Goal: Information Seeking & Learning: Learn about a topic

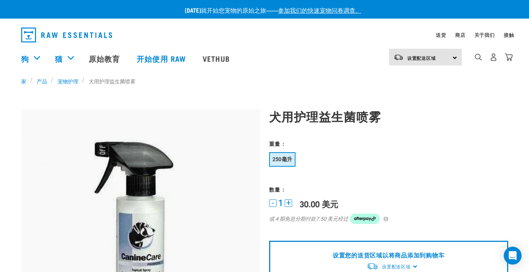
click at [403, 111] on h1 "犬用护理益生菌喷雾" at bounding box center [388, 115] width 239 height 13
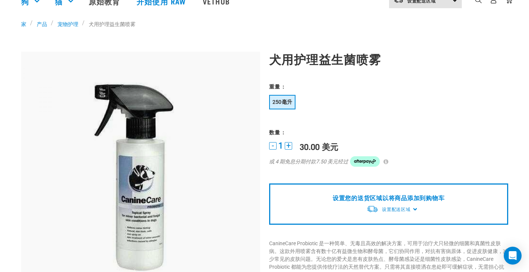
scroll to position [111, 0]
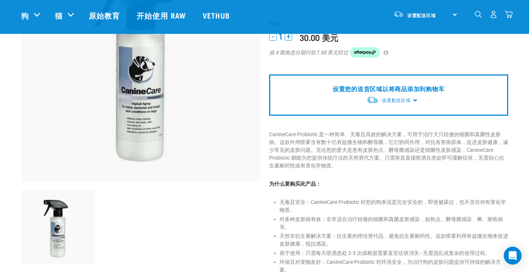
click at [390, 195] on div "犬用护理益生菌喷雾 1 -" at bounding box center [389, 170] width 248 height 475
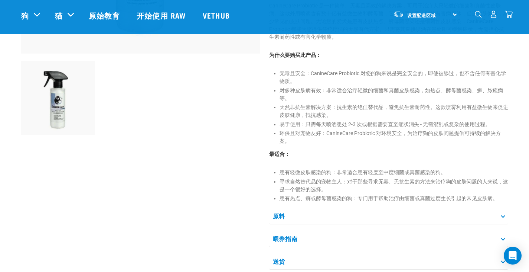
scroll to position [260, 0]
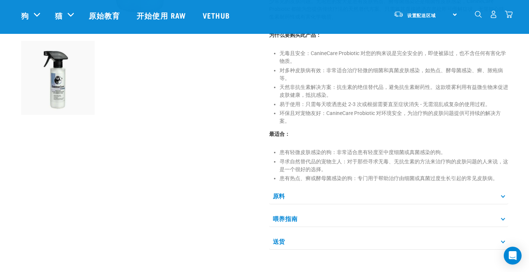
click at [428, 195] on p "原料" at bounding box center [388, 195] width 239 height 17
click at [368, 239] on p "喂养指南" at bounding box center [388, 240] width 239 height 17
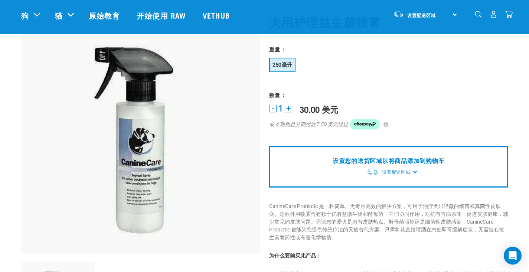
scroll to position [0, 0]
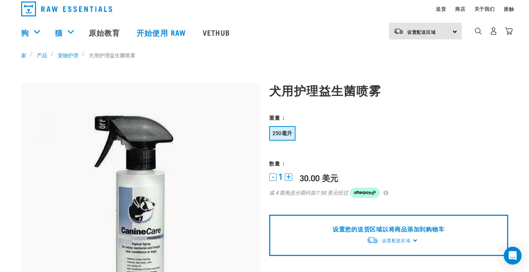
scroll to position [37, 0]
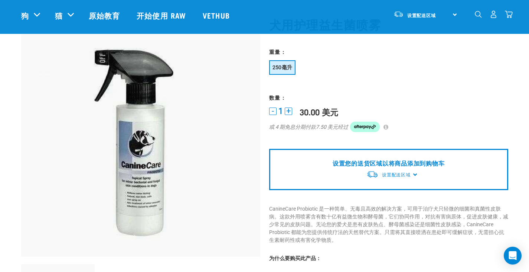
click at [425, 95] on h3 "数量：" at bounding box center [388, 97] width 239 height 6
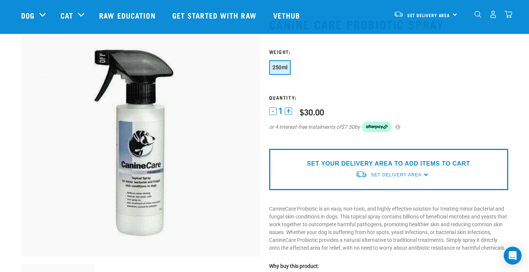
click at [422, 92] on form "1 -" at bounding box center [388, 95] width 239 height 92
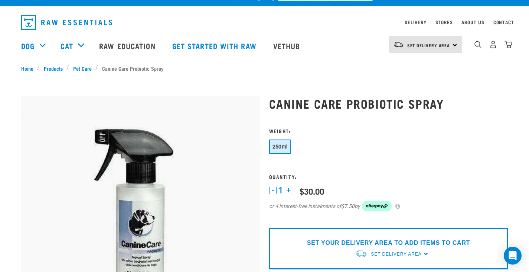
scroll to position [0, 0]
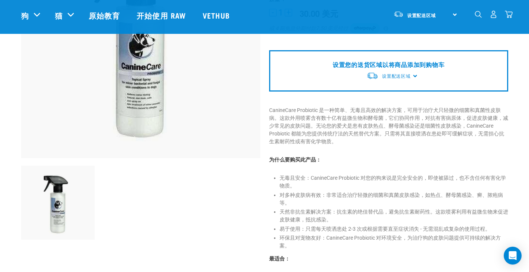
scroll to position [149, 0]
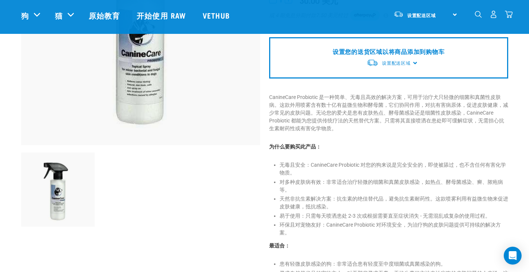
click at [386, 149] on p "为什么要购买此产品：" at bounding box center [388, 147] width 239 height 8
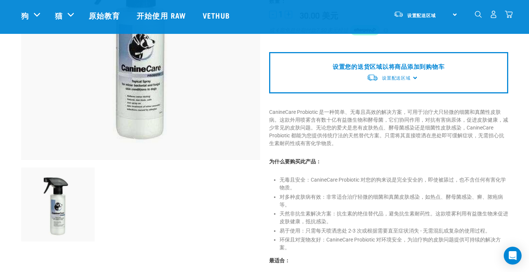
click at [395, 172] on div "犬用护理益生菌喷雾 1 -" at bounding box center [389, 147] width 248 height 475
click at [423, 161] on p "为什么要购买此产品：" at bounding box center [388, 162] width 239 height 8
click at [421, 153] on div "犬用护理益生菌喷雾 1 -" at bounding box center [389, 147] width 248 height 475
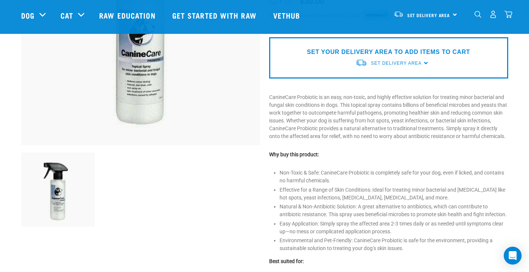
scroll to position [37, 0]
